Goal: Information Seeking & Learning: Check status

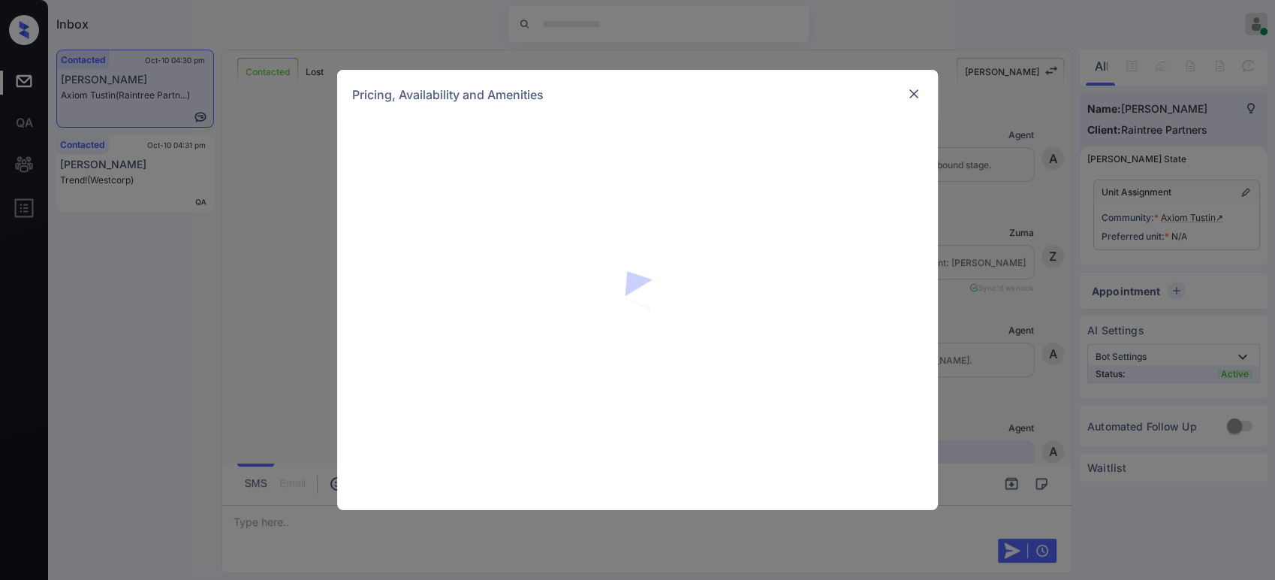
scroll to position [825, 0]
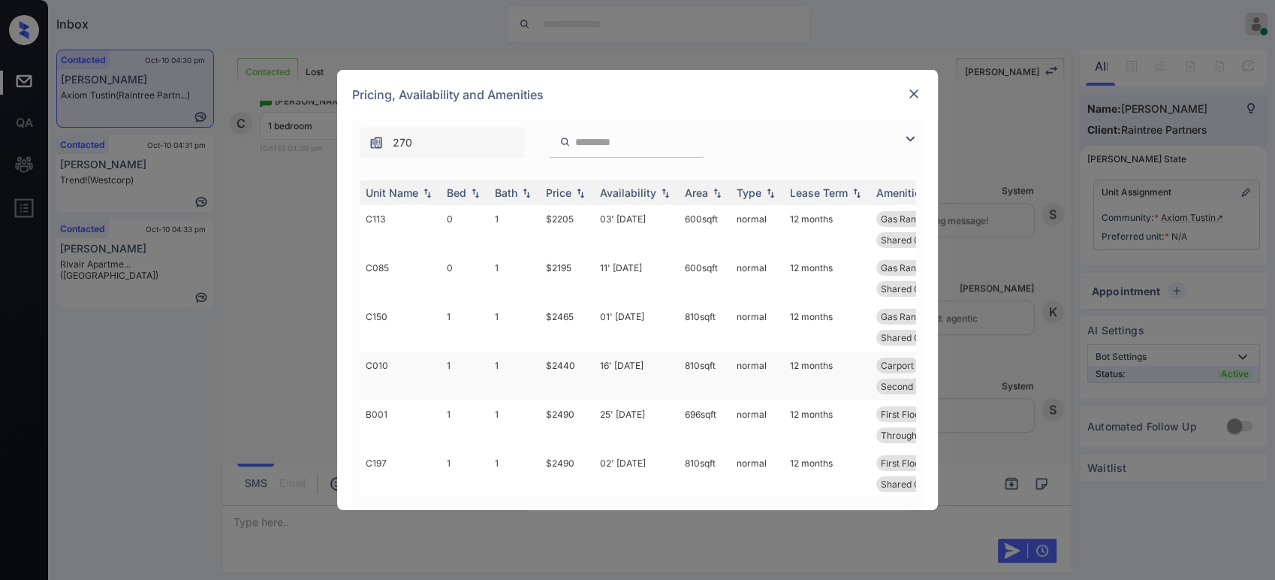
click at [570, 368] on td "$2440" at bounding box center [567, 375] width 54 height 49
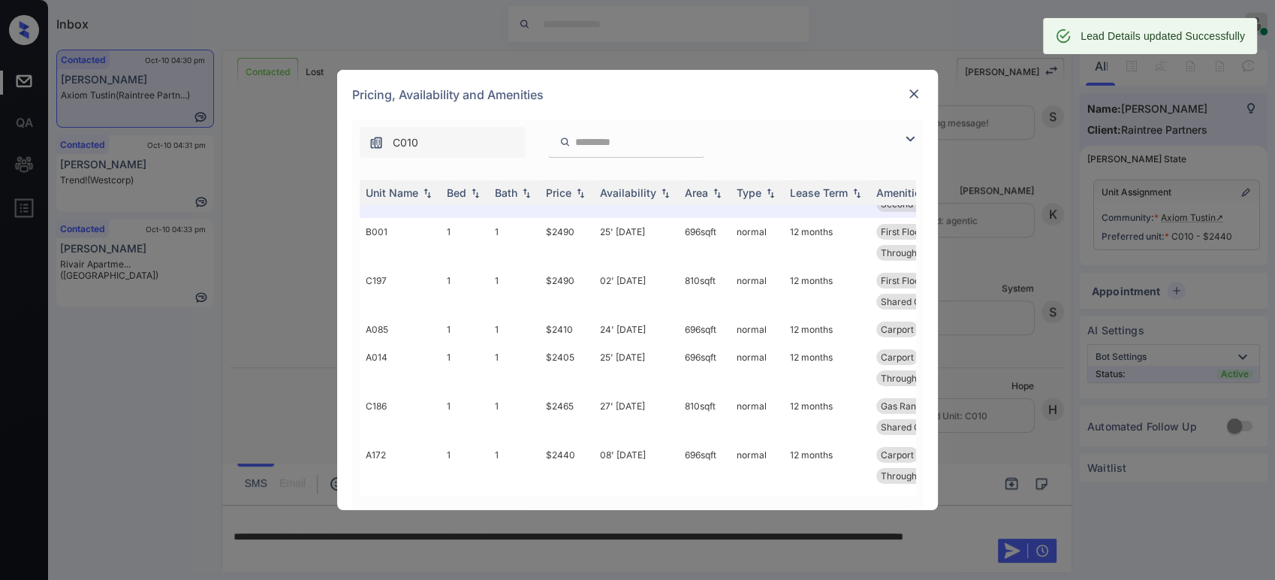
scroll to position [194, 0]
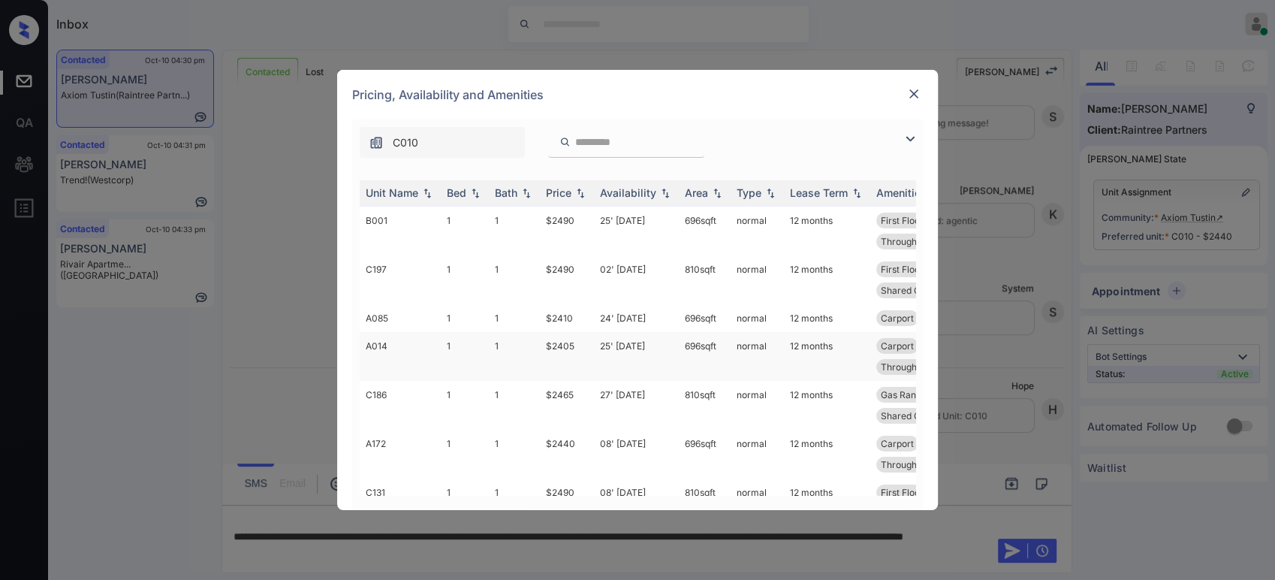
click at [574, 342] on td "$2405" at bounding box center [567, 356] width 54 height 49
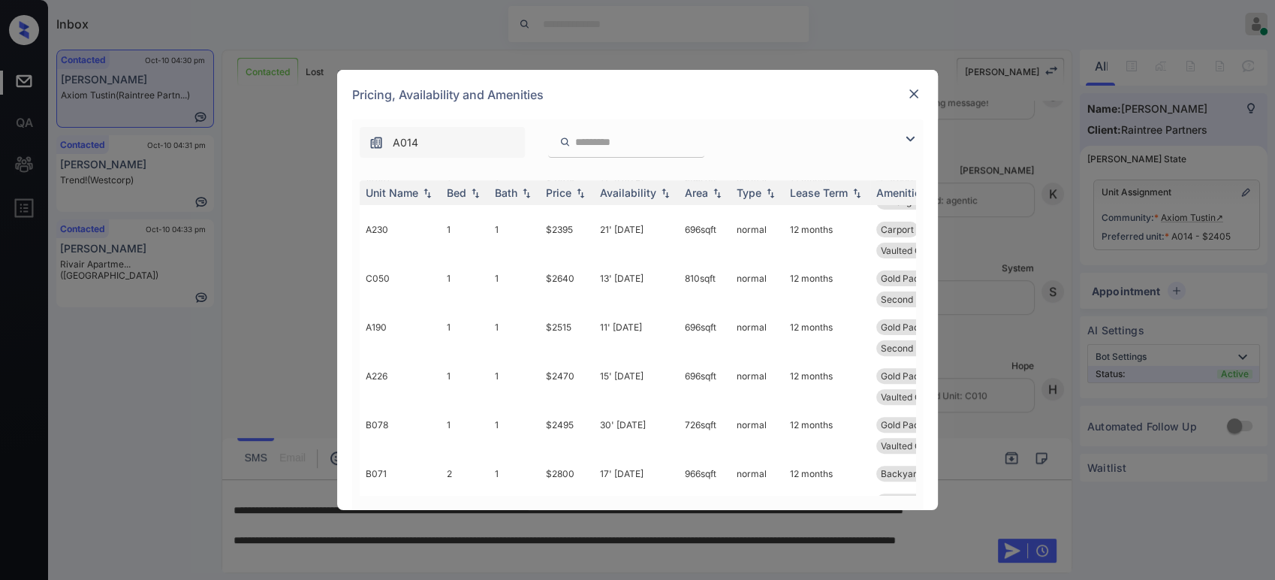
scroll to position [548, 0]
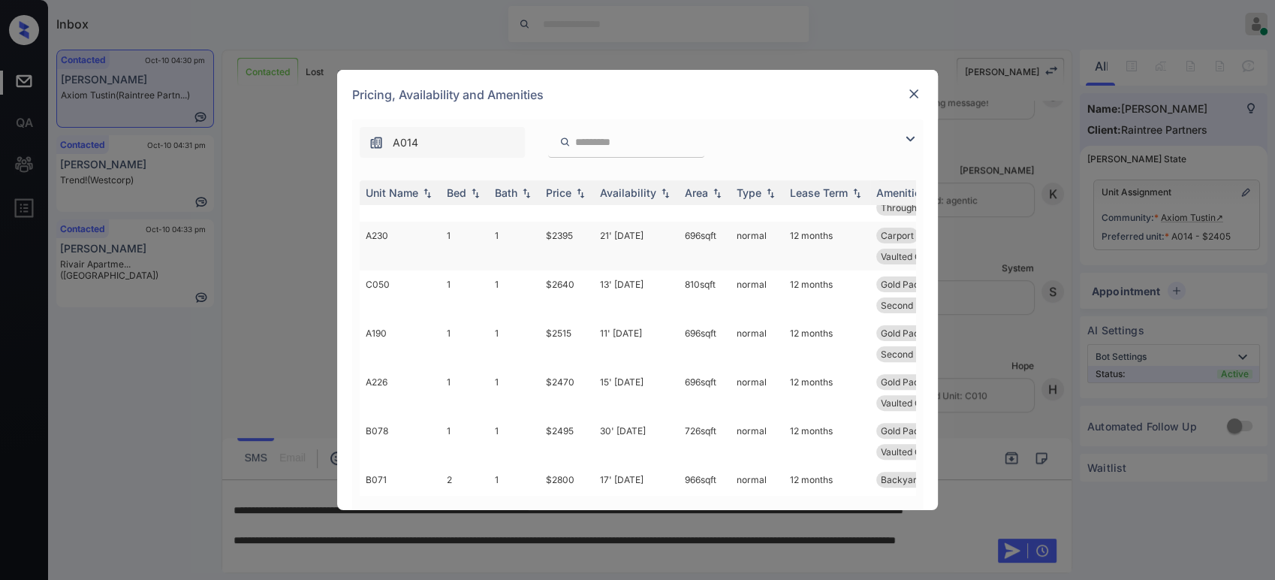
click at [559, 234] on td "$2395" at bounding box center [567, 246] width 54 height 49
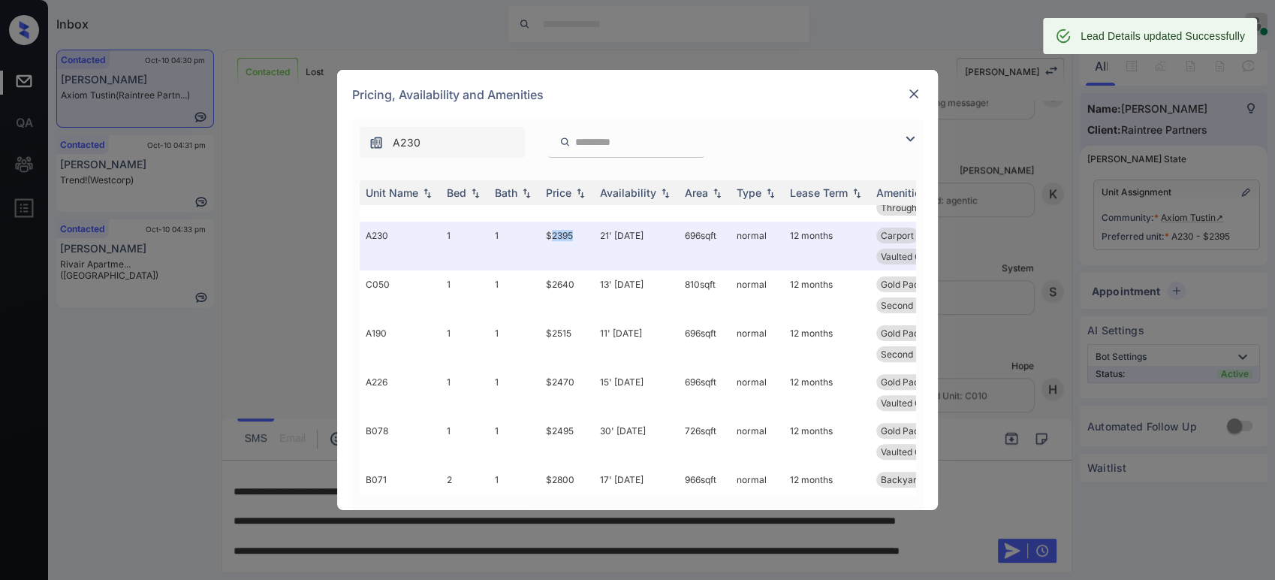
click at [911, 95] on img at bounding box center [913, 93] width 15 height 15
